Goal: Navigation & Orientation: Understand site structure

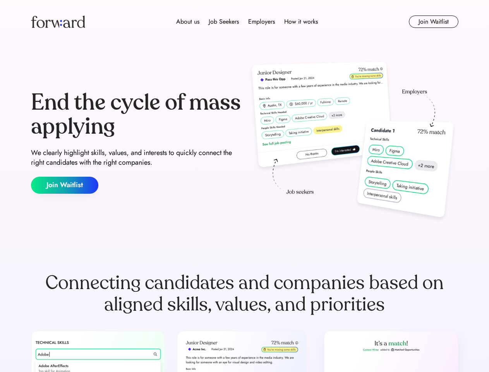
click at [244, 186] on div "End the cycle of mass applying We clearly highlight skills, values, and interes…" at bounding box center [244, 142] width 427 height 166
click at [245, 22] on div "About us Job Seekers Employers How it works" at bounding box center [246, 21] width 305 height 9
click at [58, 22] on img at bounding box center [58, 21] width 54 height 12
click at [247, 22] on div "About us Job Seekers Employers How it works" at bounding box center [246, 21] width 305 height 9
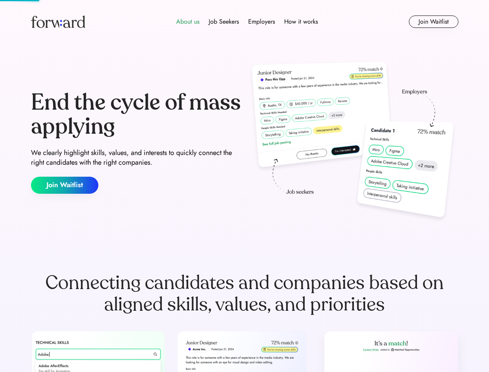
click at [188, 22] on div "About us" at bounding box center [187, 21] width 23 height 9
click at [224, 22] on div "Job Seekers" at bounding box center [224, 21] width 30 height 9
click at [261, 22] on div "Employers" at bounding box center [261, 21] width 27 height 9
click at [300, 22] on div "How it works" at bounding box center [301, 21] width 34 height 9
click at [433, 22] on button "Join Waitlist" at bounding box center [434, 21] width 50 height 12
